Goal: Check status: Check status

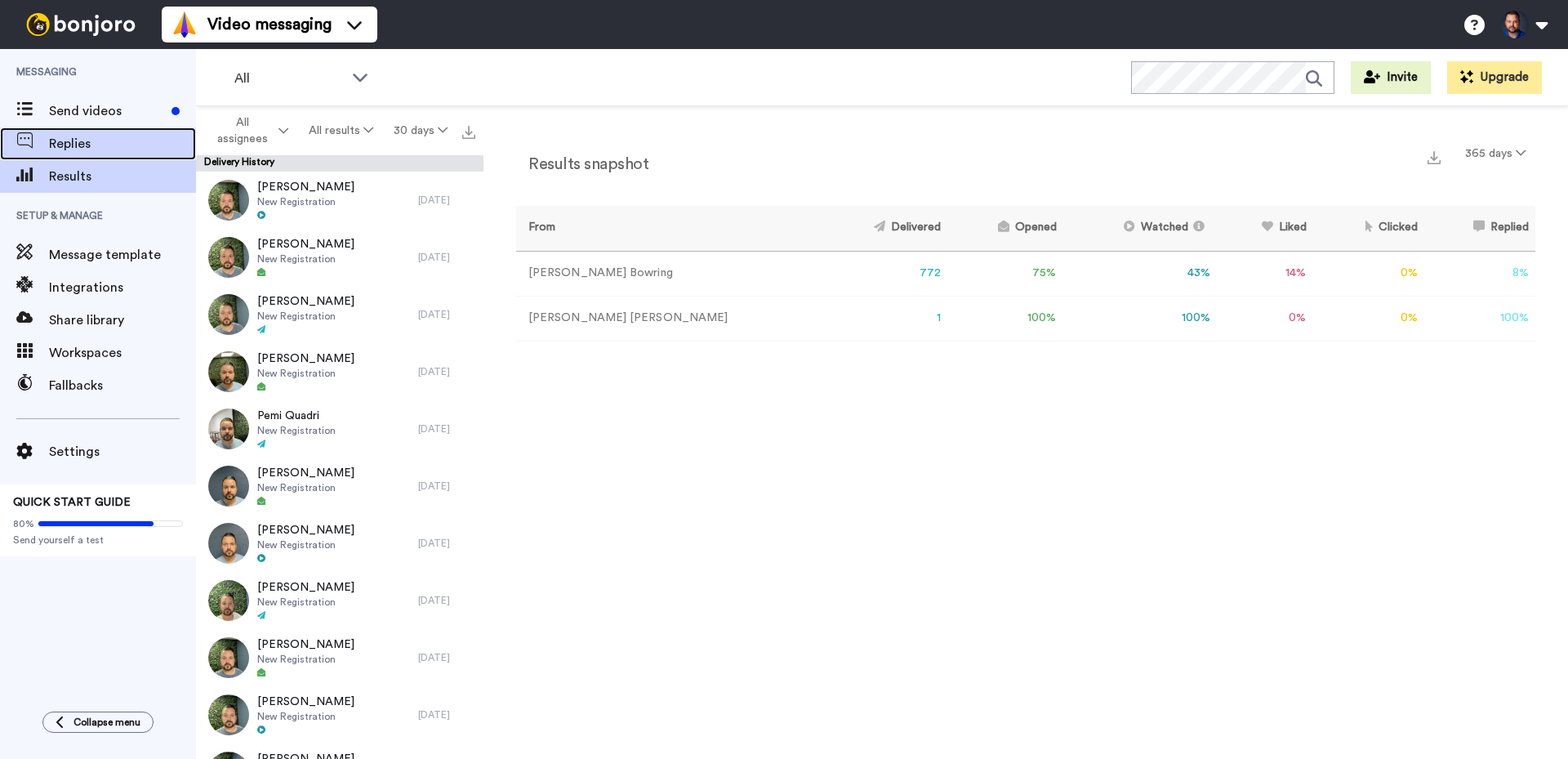
click at [82, 149] on span "Replies" at bounding box center [123, 144] width 147 height 20
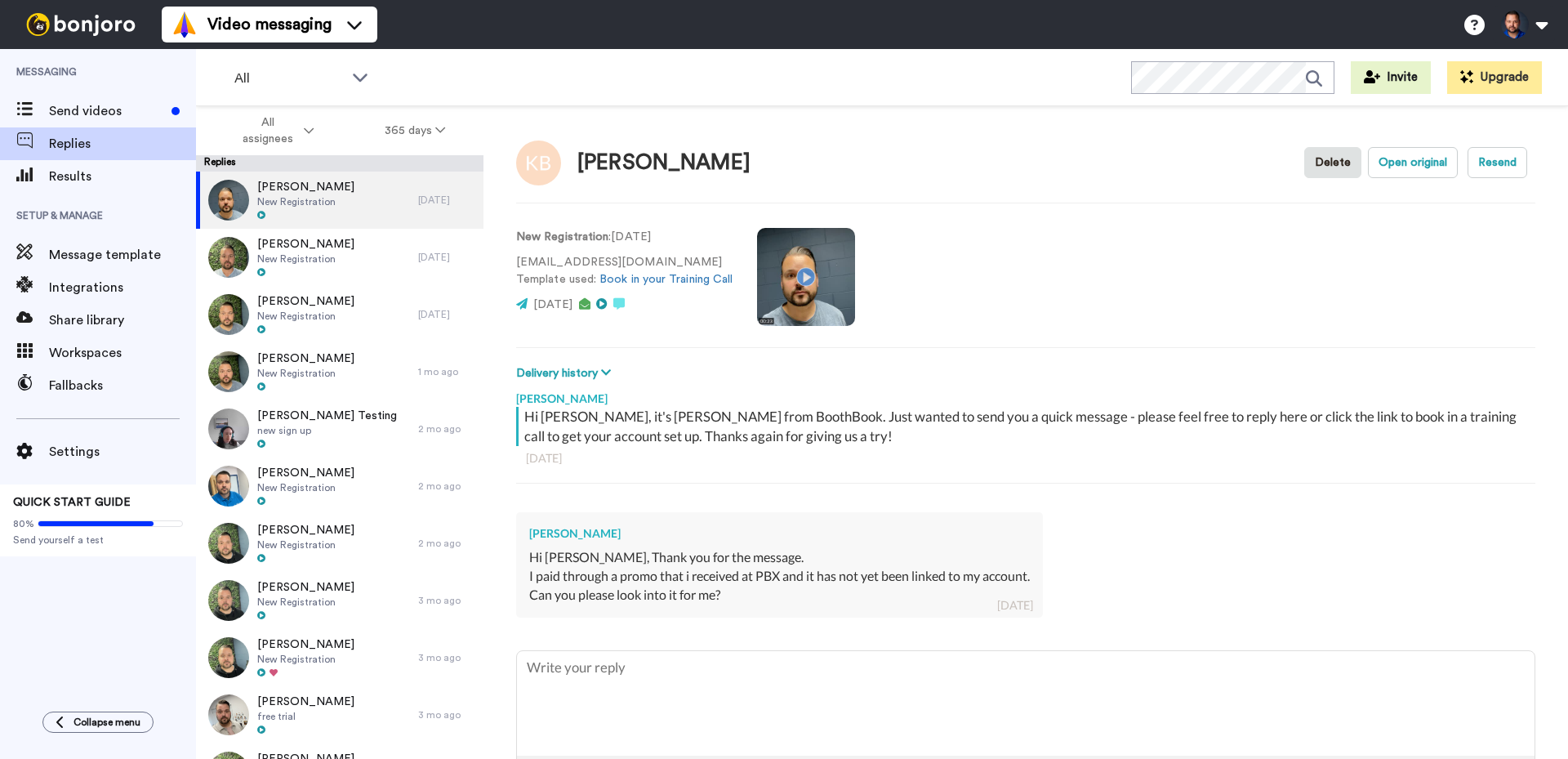
type textarea "x"
